Goal: Navigation & Orientation: Find specific page/section

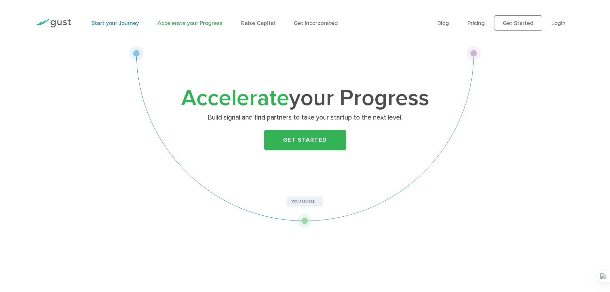
click at [112, 24] on link "Start your Journey" at bounding box center [115, 23] width 47 height 7
